Goal: Register for event/course

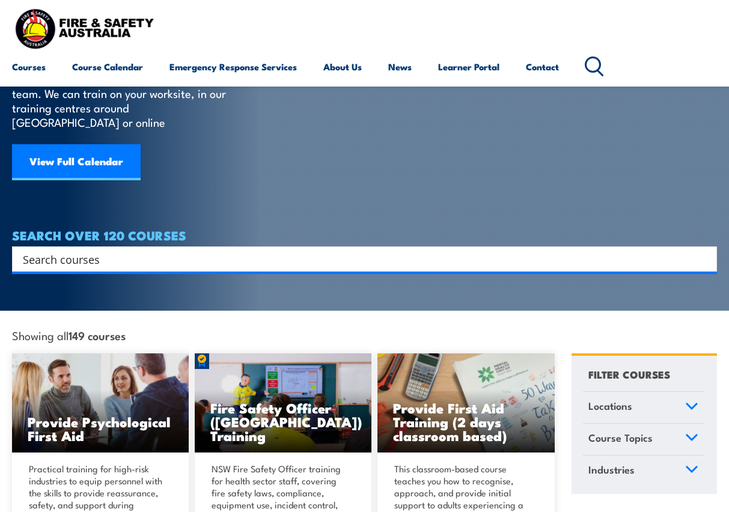
scroll to position [120, 0]
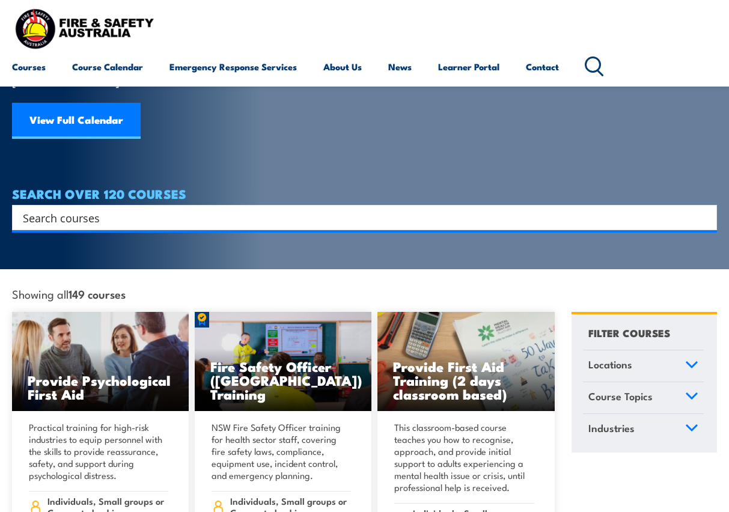
click at [685, 350] on link "Locations" at bounding box center [643, 365] width 121 height 31
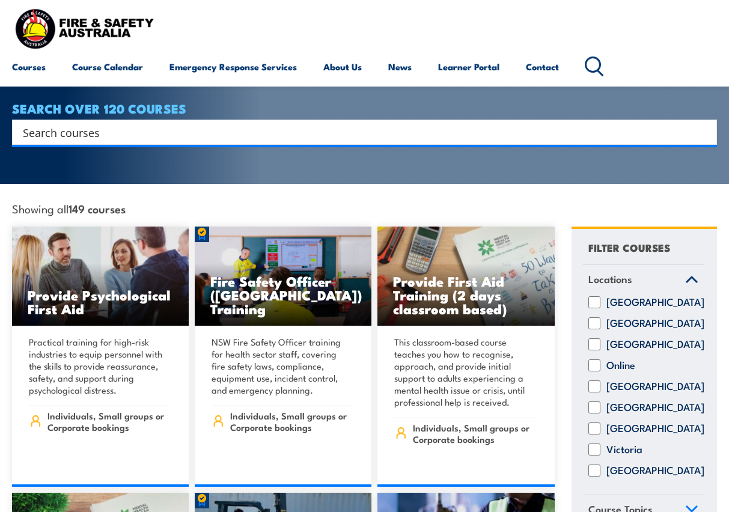
scroll to position [240, 0]
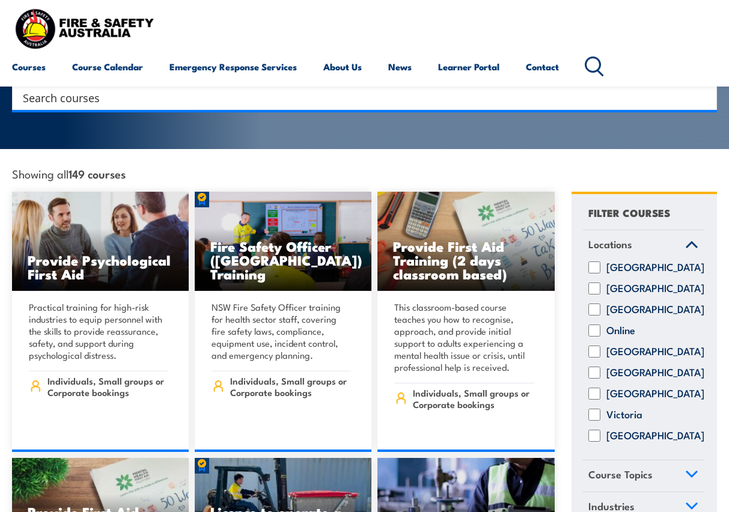
click at [597, 370] on input "[GEOGRAPHIC_DATA]" at bounding box center [594, 373] width 12 height 12
checkbox input "true"
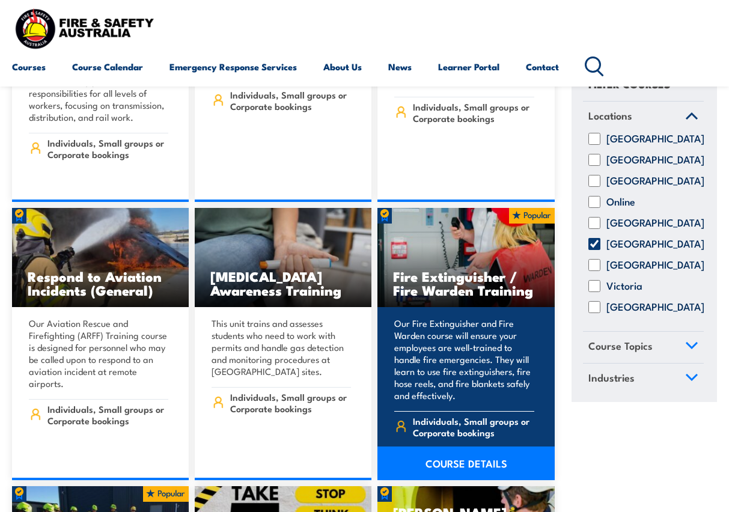
scroll to position [2945, 0]
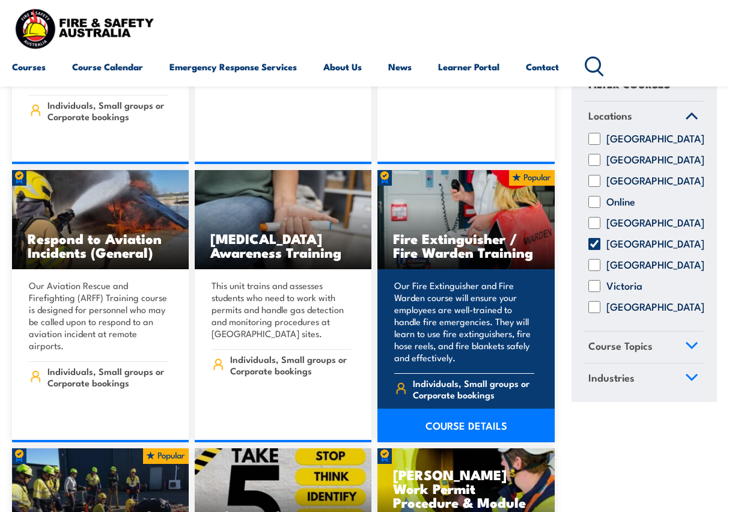
drag, startPoint x: 419, startPoint y: 247, endPoint x: 460, endPoint y: 316, distance: 80.6
click at [460, 316] on p "Our Fire Extinguisher and Fire Warden course will ensure your employees are wel…" at bounding box center [463, 321] width 139 height 84
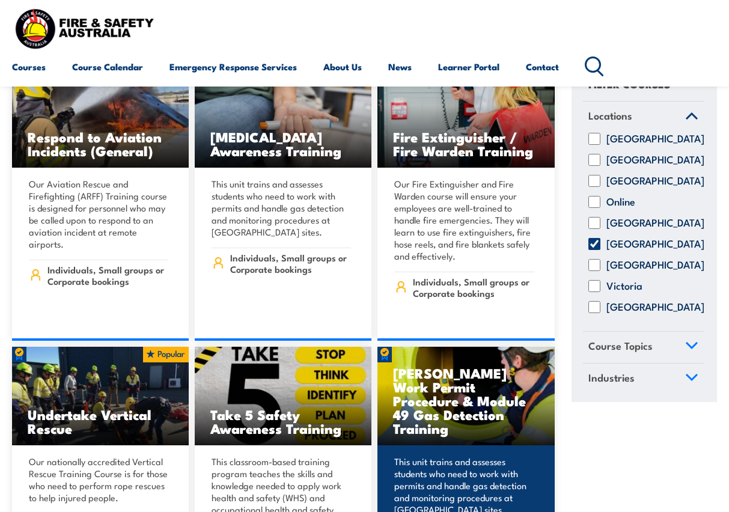
scroll to position [3065, 0]
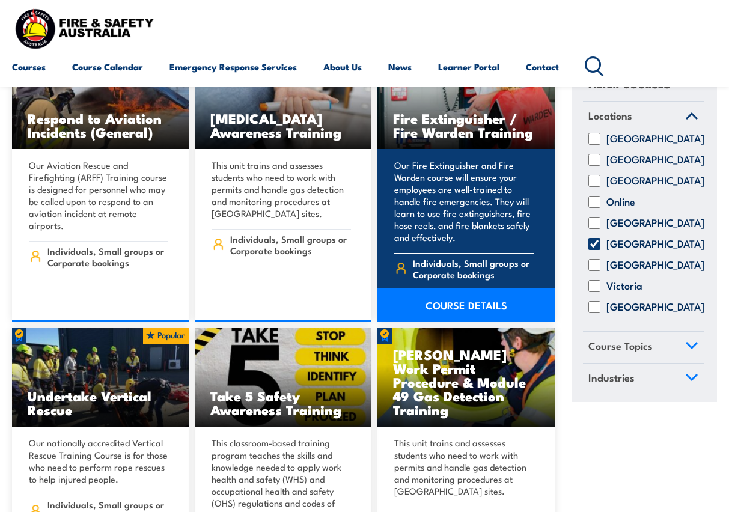
click at [460, 288] on link "COURSE DETAILS" at bounding box center [465, 305] width 177 height 34
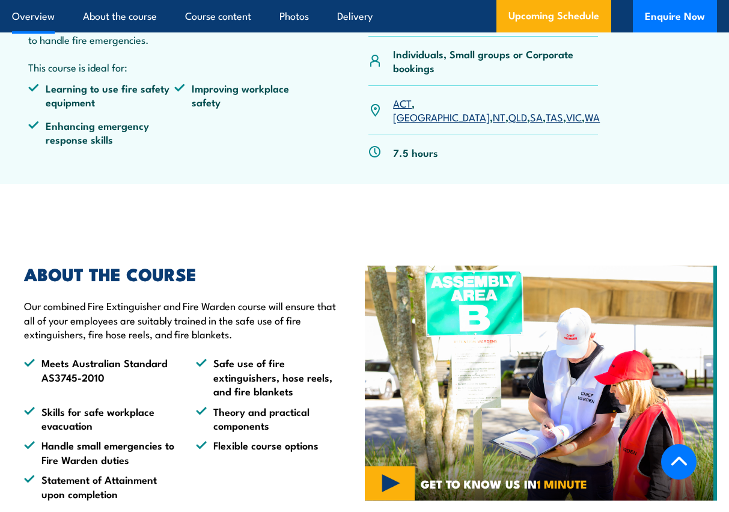
scroll to position [541, 0]
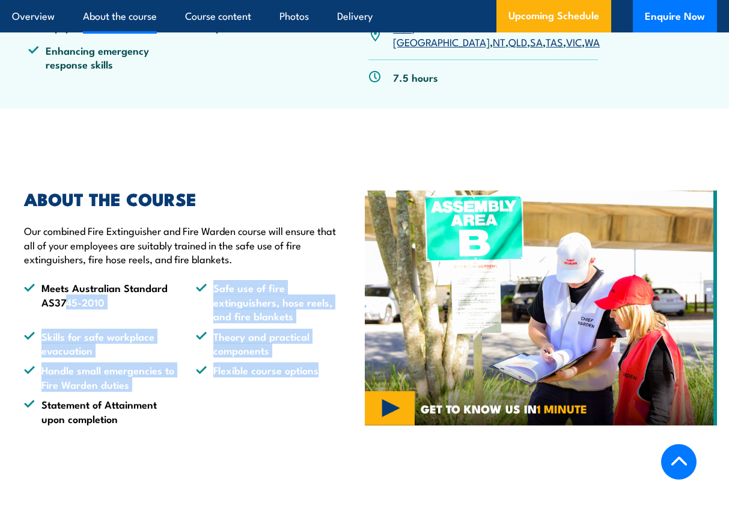
drag, startPoint x: 67, startPoint y: 284, endPoint x: 324, endPoint y: 369, distance: 270.4
click at [324, 369] on ul "Meets Australian Standard AS3745-2010 Safe use of fire extinguishers, hose reel…" at bounding box center [185, 353] width 323 height 145
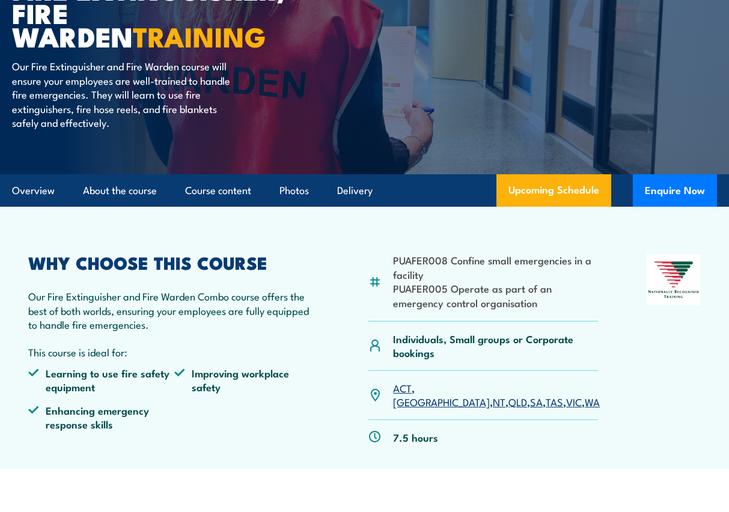
scroll to position [180, 0]
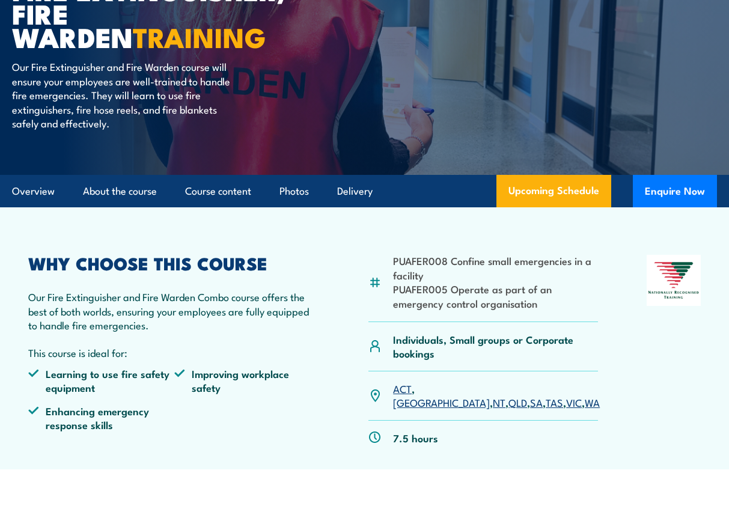
click at [530, 395] on link "SA" at bounding box center [536, 402] width 13 height 14
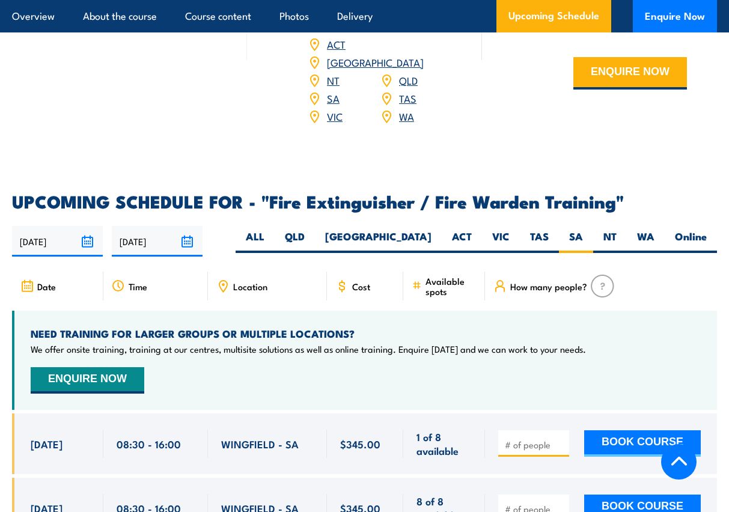
scroll to position [1489, 0]
